Goal: Task Accomplishment & Management: Complete application form

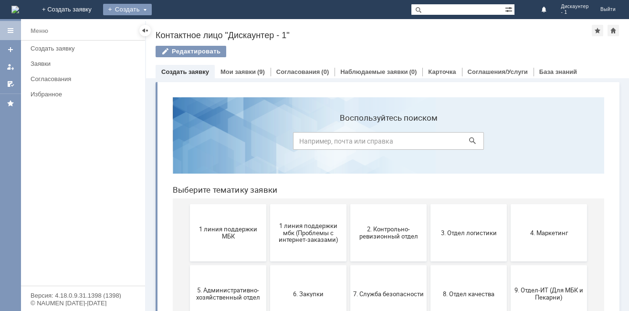
click at [152, 7] on div "Создать" at bounding box center [127, 9] width 49 height 11
click at [178, 29] on link "Заявка" at bounding box center [141, 28] width 73 height 11
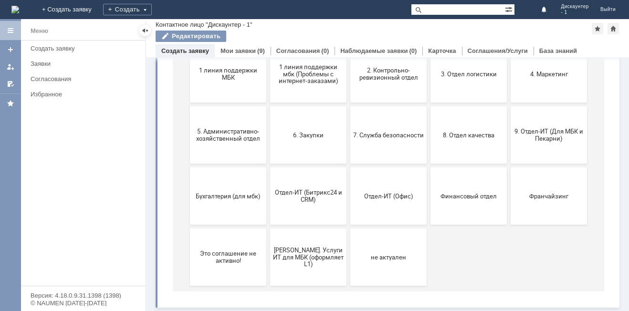
scroll to position [139, 0]
click at [546, 145] on button "9. Отдел-ИТ (Для МБК и Пекарни)" at bounding box center [549, 134] width 76 height 57
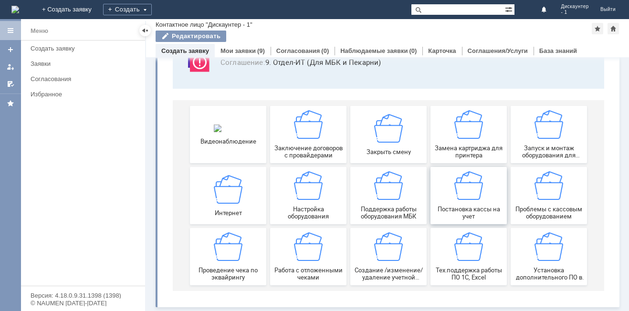
scroll to position [79, 0]
click at [315, 211] on span "Настройка оборудования" at bounding box center [308, 213] width 71 height 14
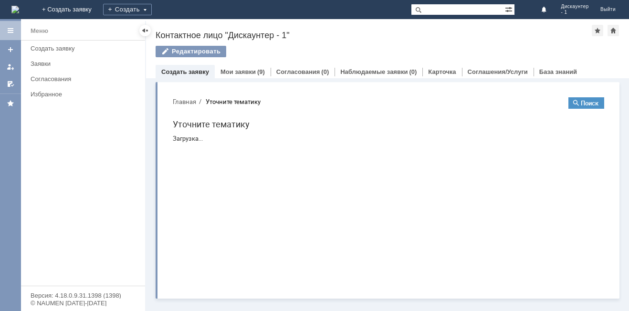
scroll to position [0, 0]
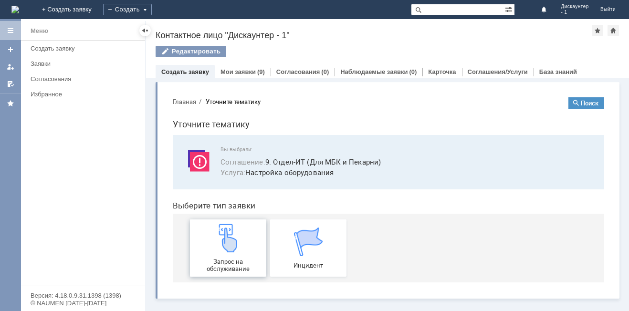
click at [225, 241] on img at bounding box center [228, 238] width 29 height 29
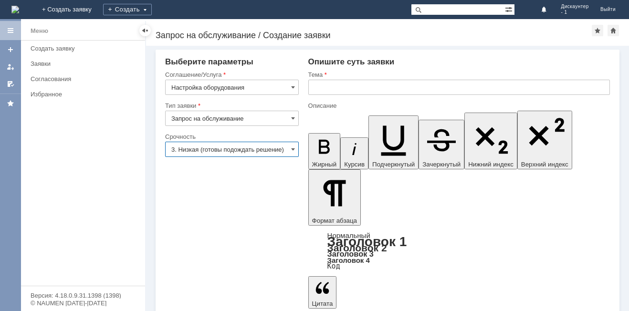
click at [289, 148] on input "3. Низкая (готовы подождать решение)" at bounding box center [232, 149] width 134 height 15
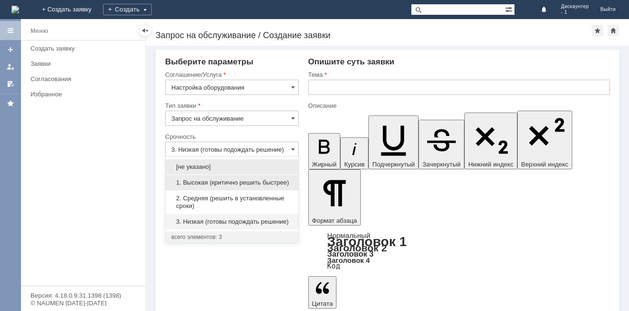
click at [251, 187] on div "1. Высокая (критично решить быстрее)" at bounding box center [232, 182] width 133 height 15
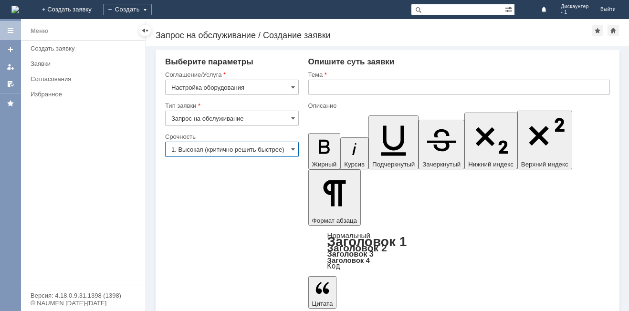
type input "1. Высокая (критично решить быстрее)"
click at [327, 84] on input "text" at bounding box center [459, 87] width 302 height 15
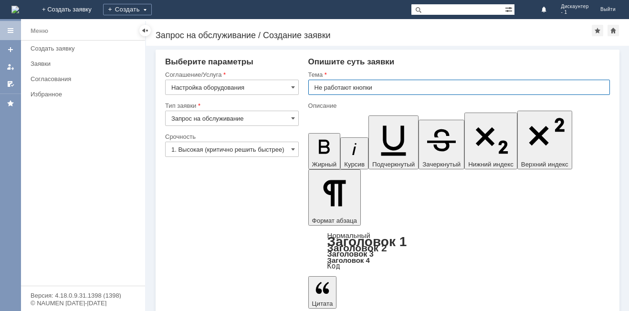
type input "Не работают кнопки"
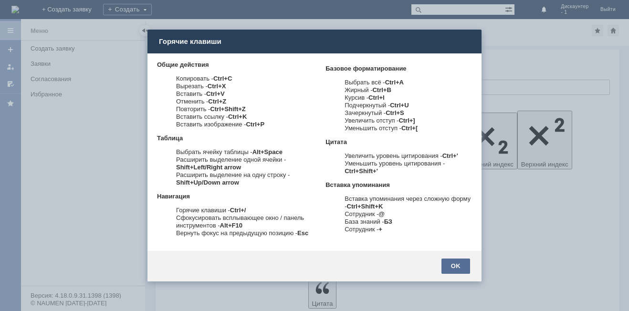
click at [460, 263] on div "OK" at bounding box center [455, 266] width 29 height 15
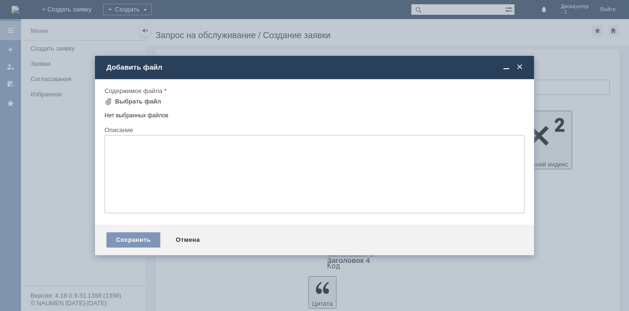
click at [524, 63] on span at bounding box center [520, 67] width 10 height 9
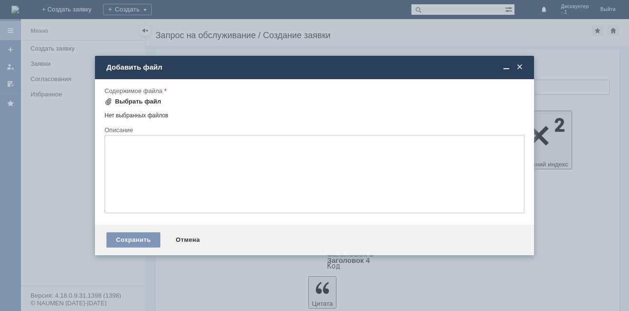
click at [124, 104] on div "Выбрать файл" at bounding box center [138, 102] width 46 height 8
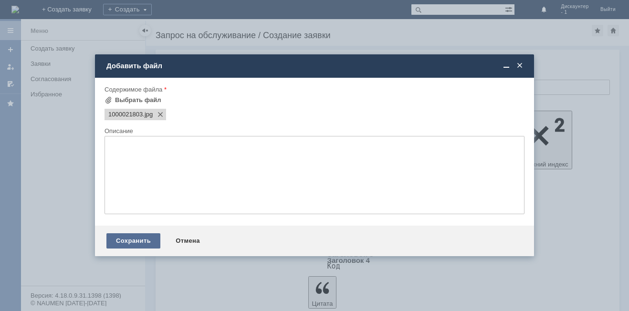
click at [137, 240] on div "Сохранить" at bounding box center [133, 240] width 54 height 15
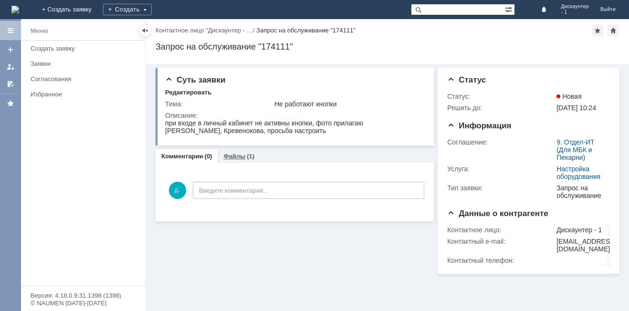
click at [247, 154] on div "(1)" at bounding box center [251, 156] width 8 height 7
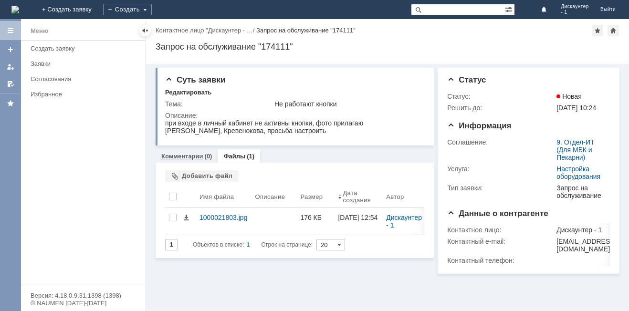
click at [189, 154] on link "Комментарии" at bounding box center [182, 156] width 42 height 7
